Goal: Browse casually: Explore the website without a specific task or goal

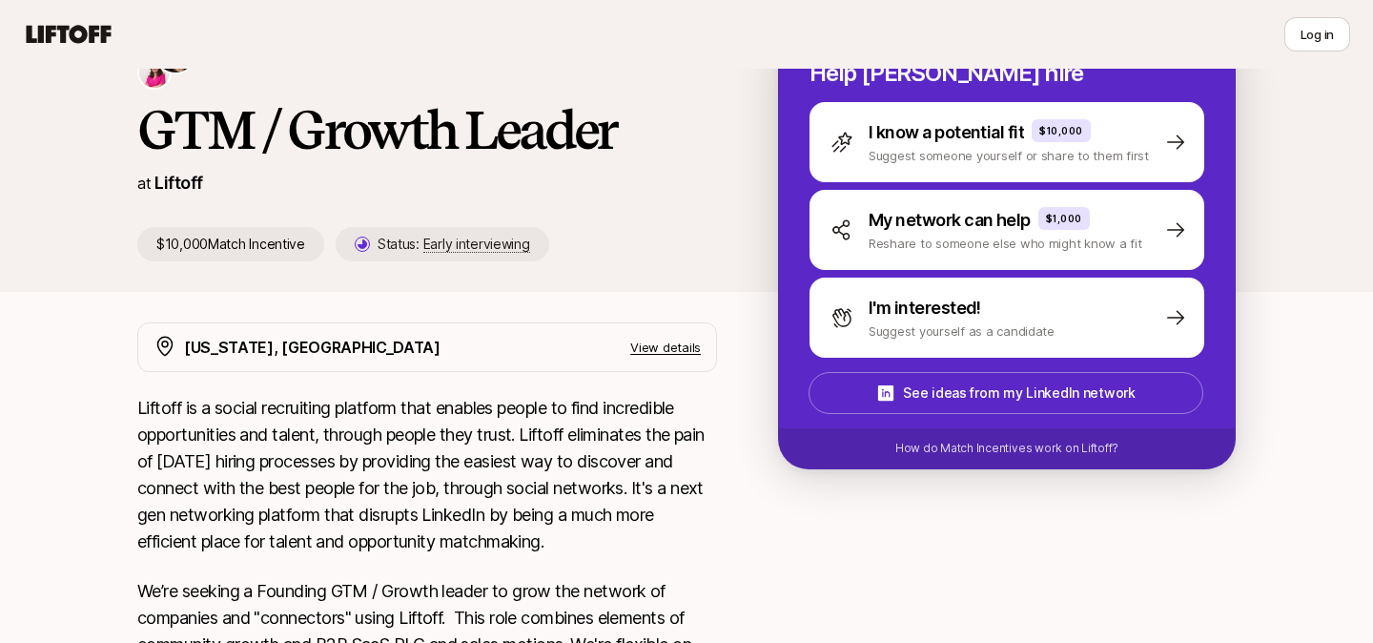
scroll to position [123, 0]
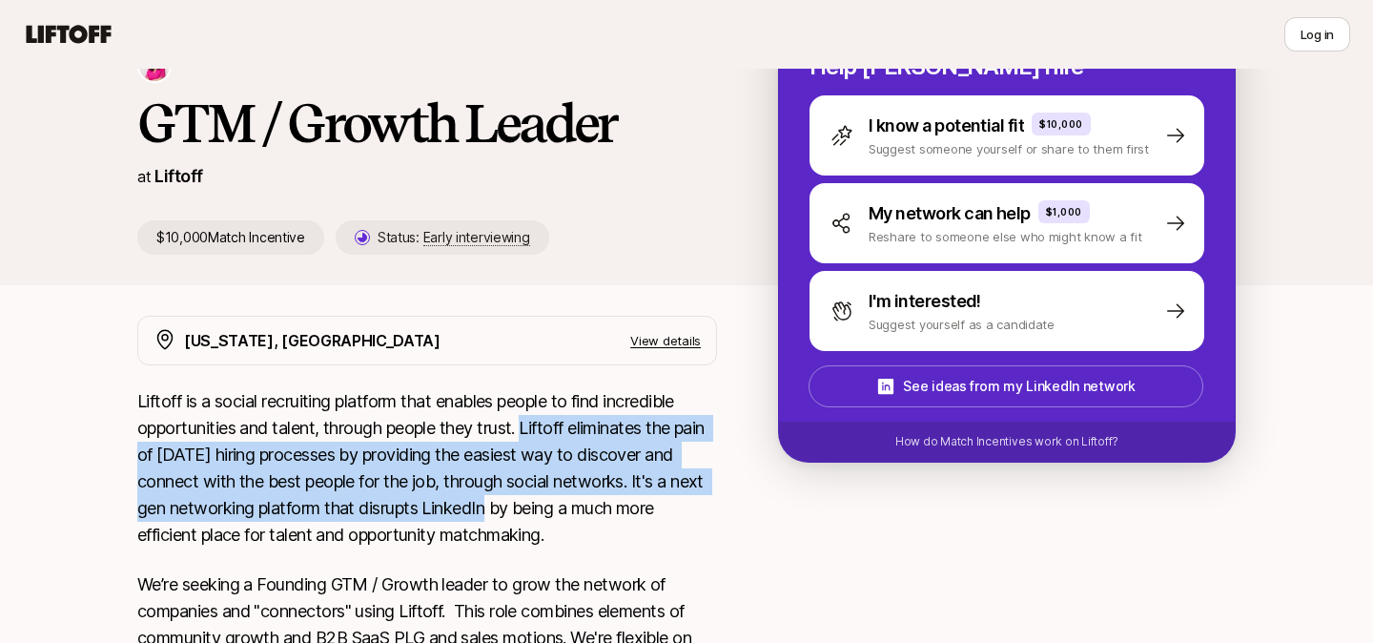
drag, startPoint x: 529, startPoint y: 429, endPoint x: 521, endPoint y: 506, distance: 77.6
click at [522, 506] on p "Liftoff is a social recruiting platform that enables people to find incredible …" at bounding box center [427, 468] width 580 height 160
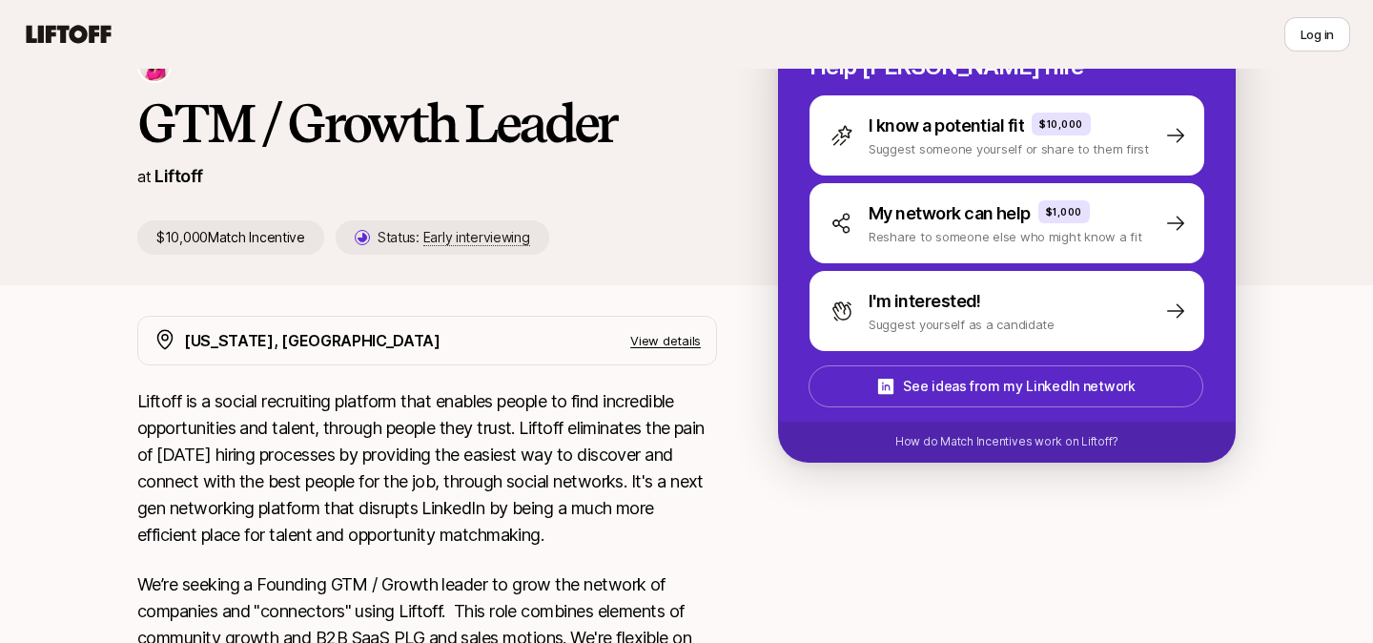
click at [537, 501] on p "Liftoff is a social recruiting platform that enables people to find incredible …" at bounding box center [427, 468] width 580 height 160
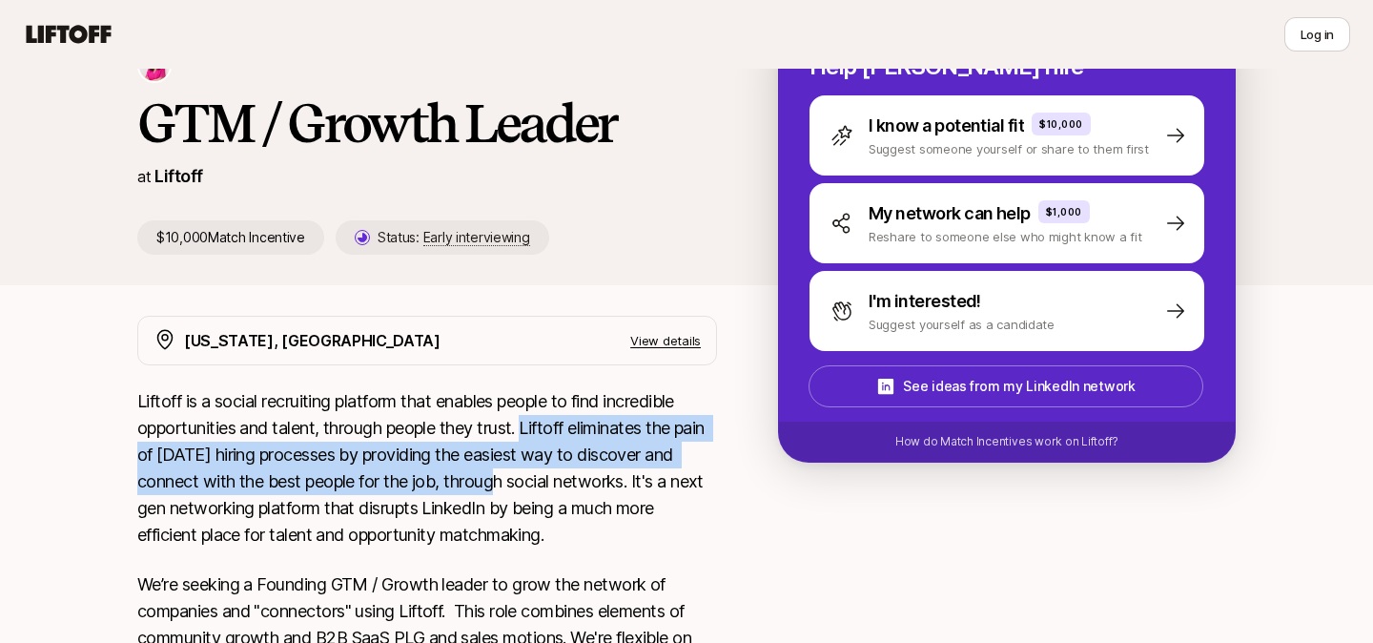
drag, startPoint x: 532, startPoint y: 424, endPoint x: 528, endPoint y: 472, distance: 47.8
click at [528, 472] on p "Liftoff is a social recruiting platform that enables people to find incredible …" at bounding box center [427, 468] width 580 height 160
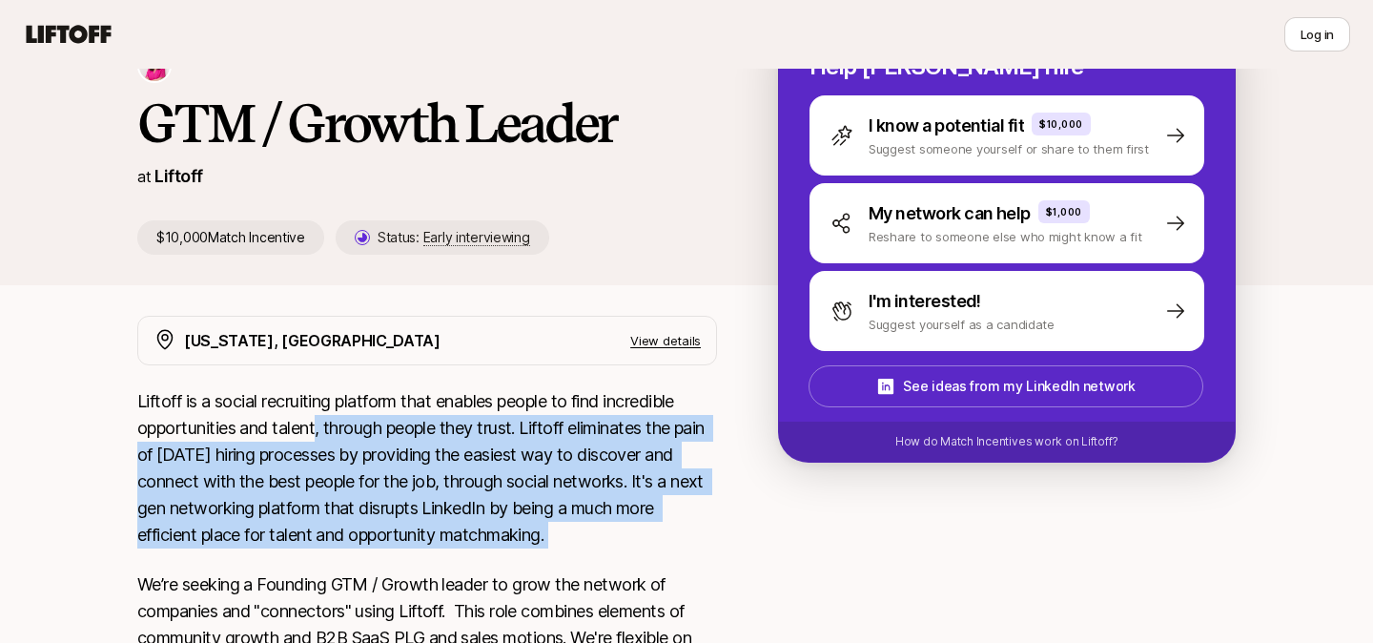
drag, startPoint x: 317, startPoint y: 425, endPoint x: 474, endPoint y: 549, distance: 199.5
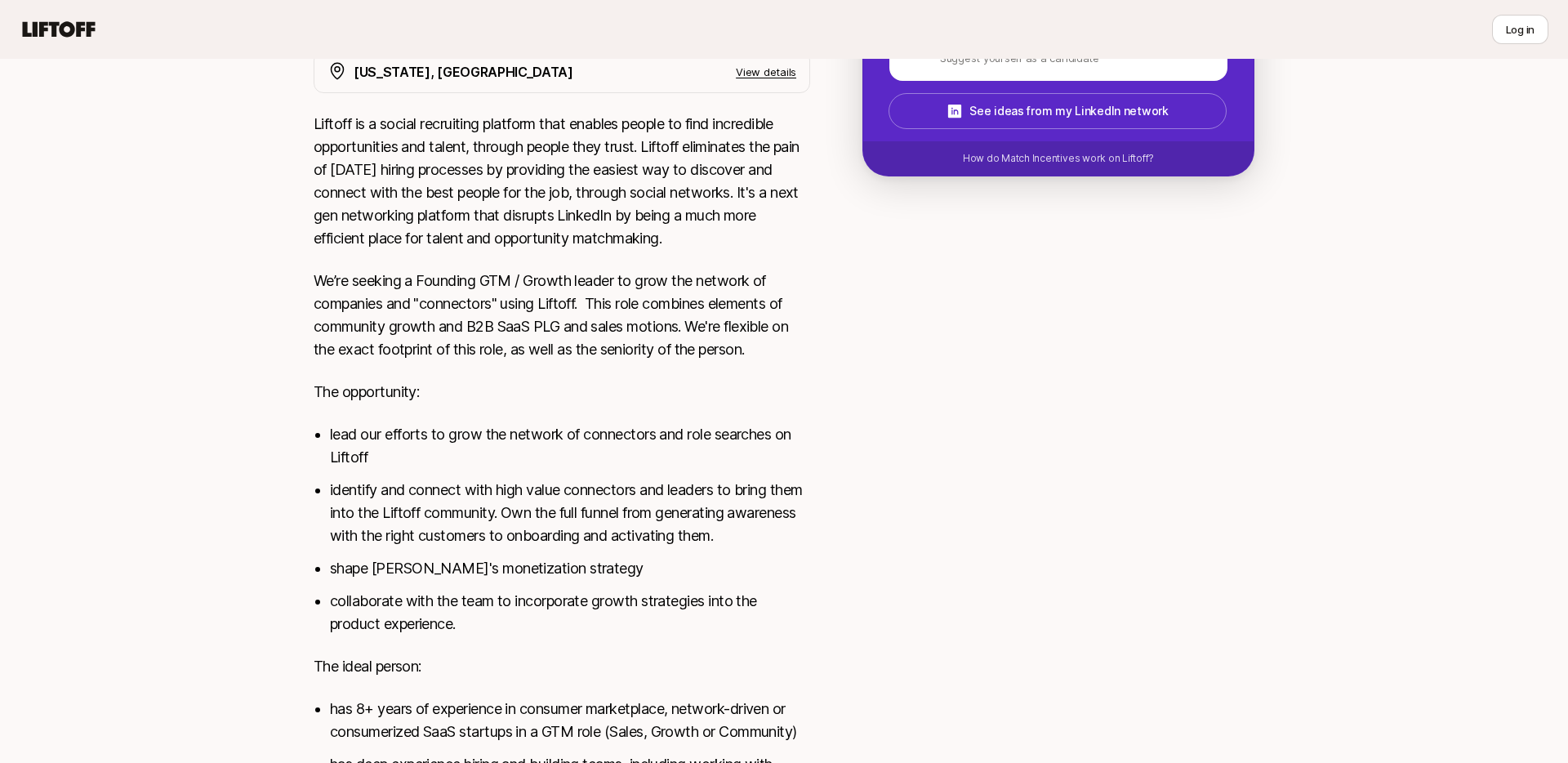
scroll to position [0, 0]
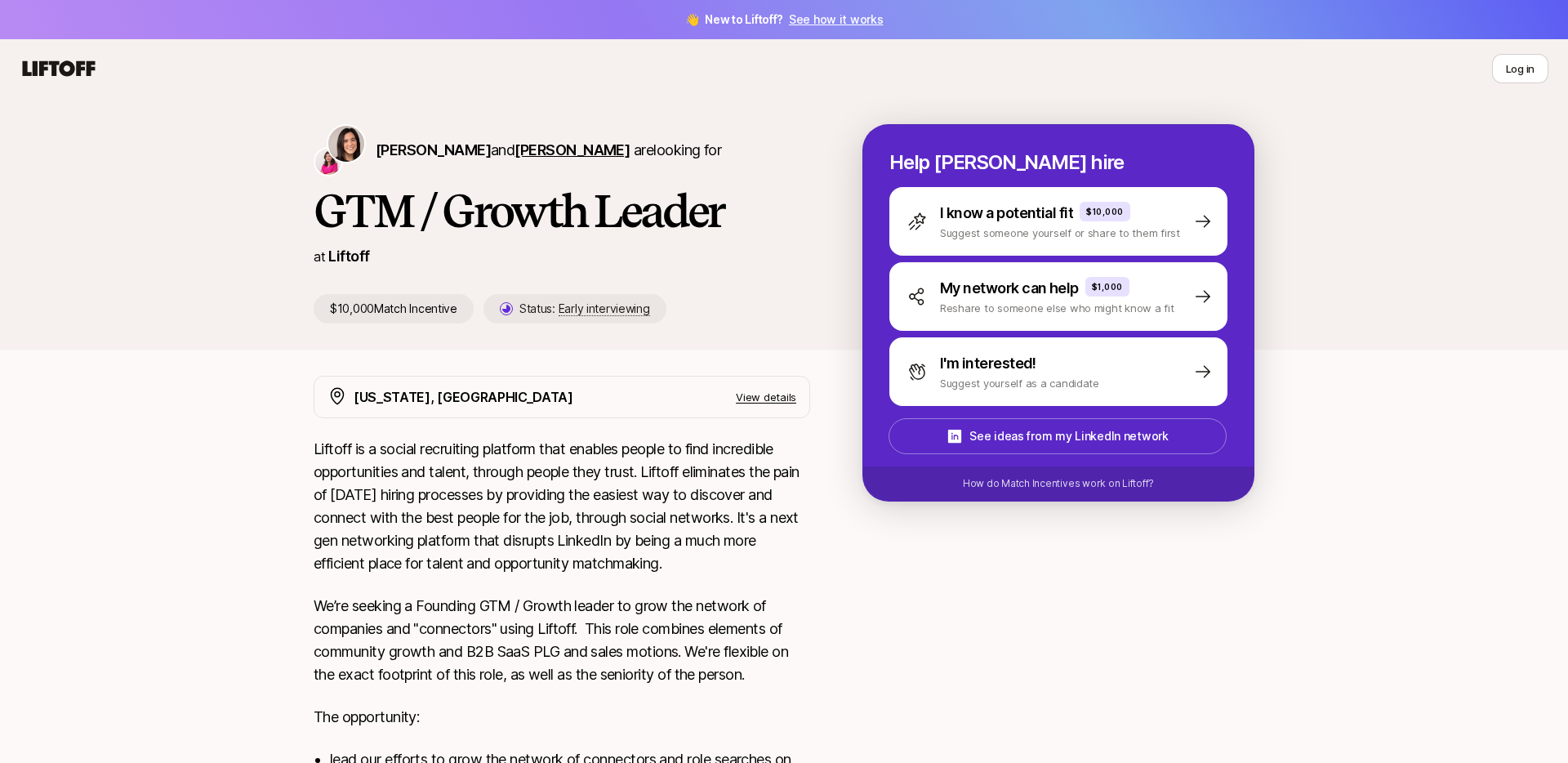
click at [562, 150] on span "[PERSON_NAME]" at bounding box center [572, 150] width 115 height 17
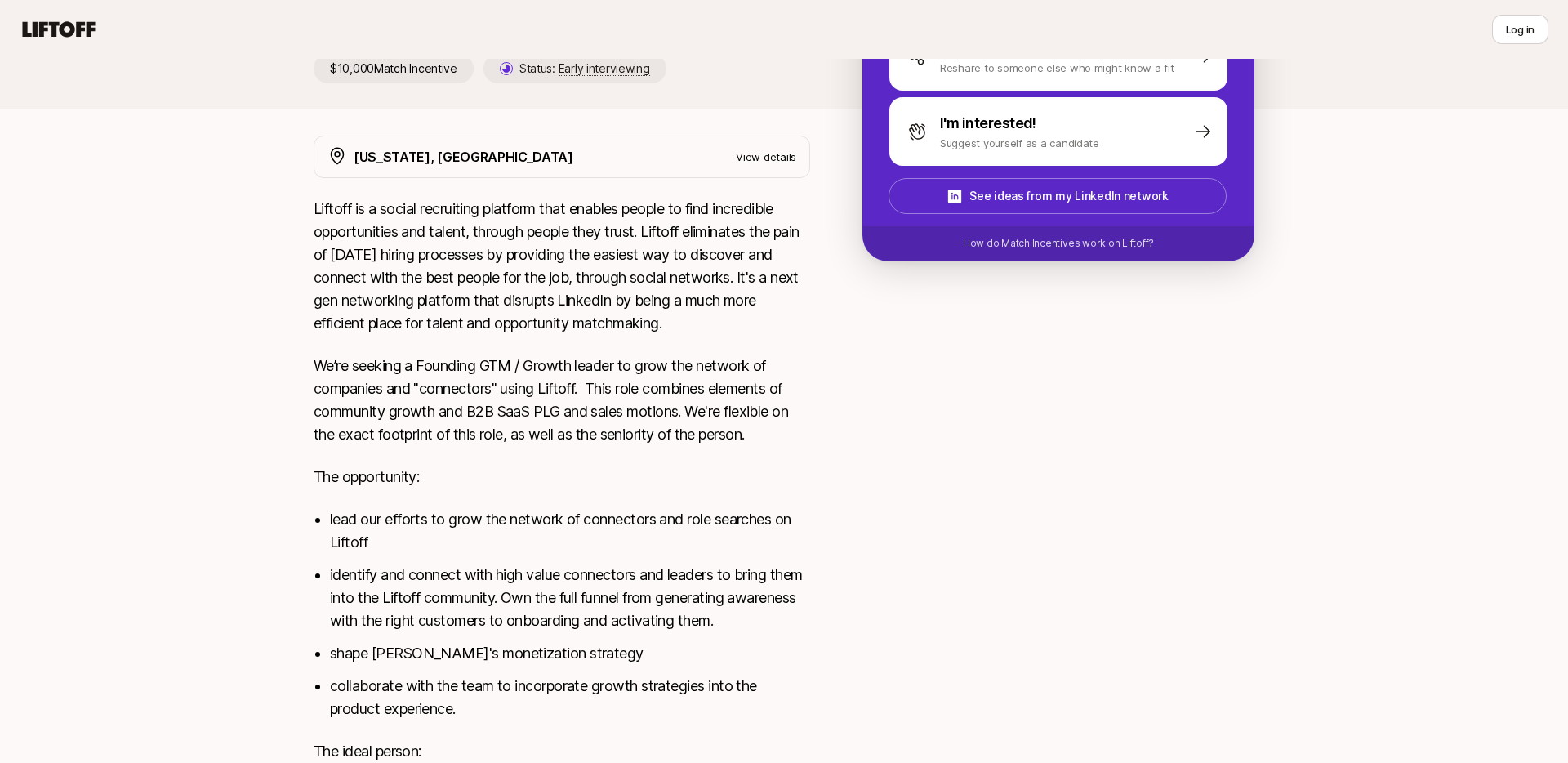
scroll to position [394, 0]
